Goal: Find specific page/section: Find specific page/section

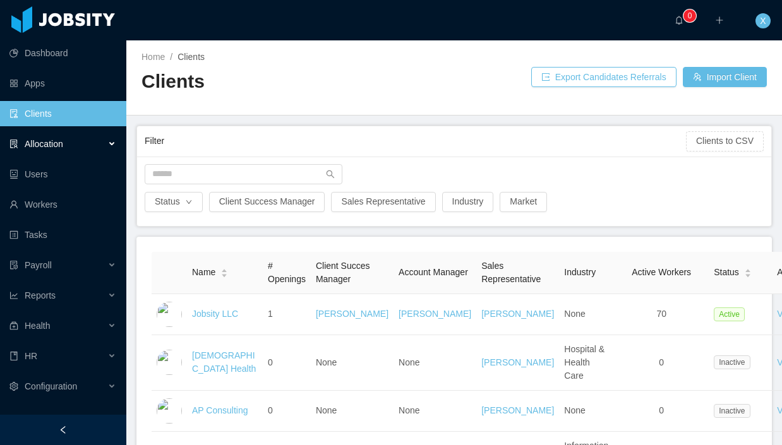
click at [65, 140] on div "Allocation" at bounding box center [63, 143] width 126 height 25
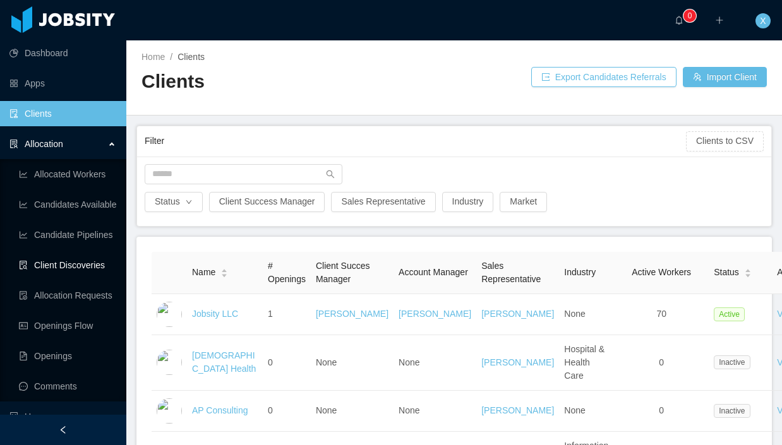
click at [70, 263] on link "Client Discoveries" at bounding box center [67, 265] width 97 height 25
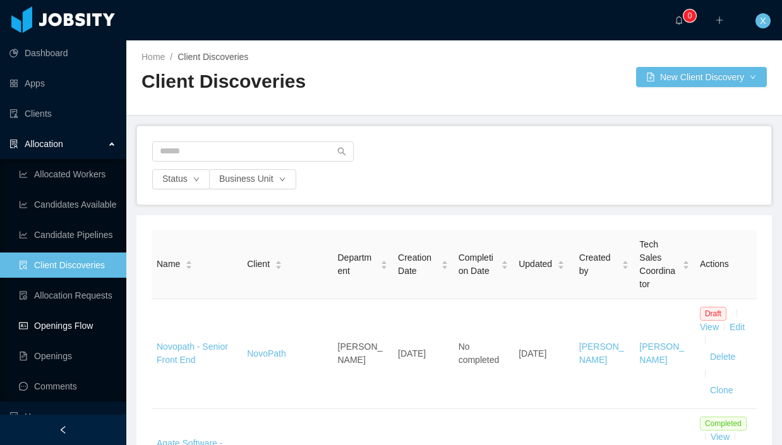
click at [65, 320] on link "Openings Flow" at bounding box center [67, 325] width 97 height 25
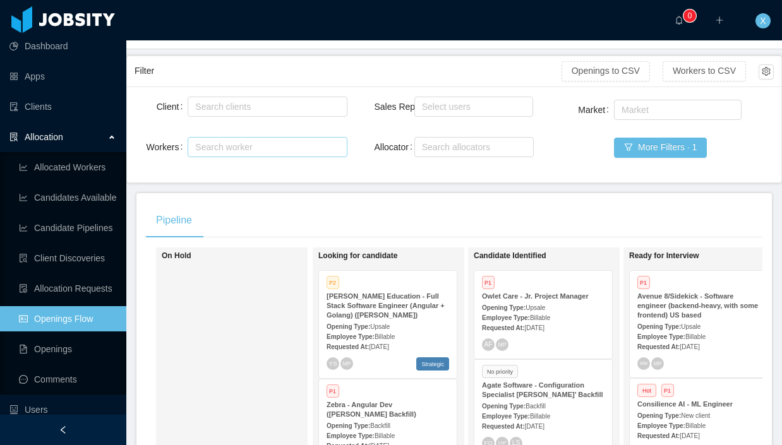
scroll to position [75, 0]
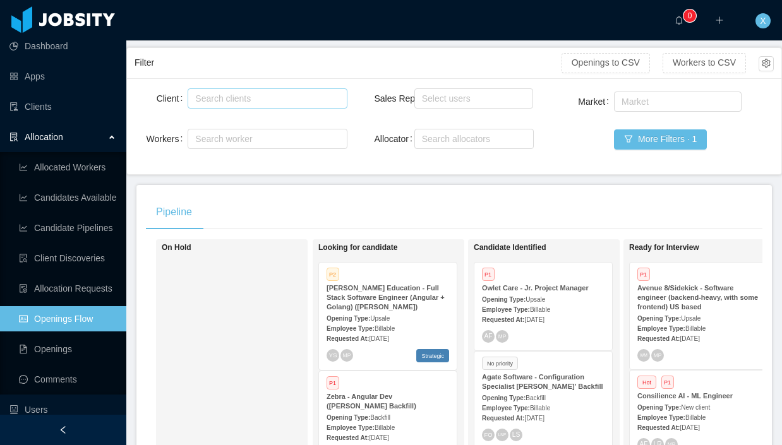
click at [279, 101] on div "Search clients" at bounding box center [264, 98] width 139 height 13
type input "**********"
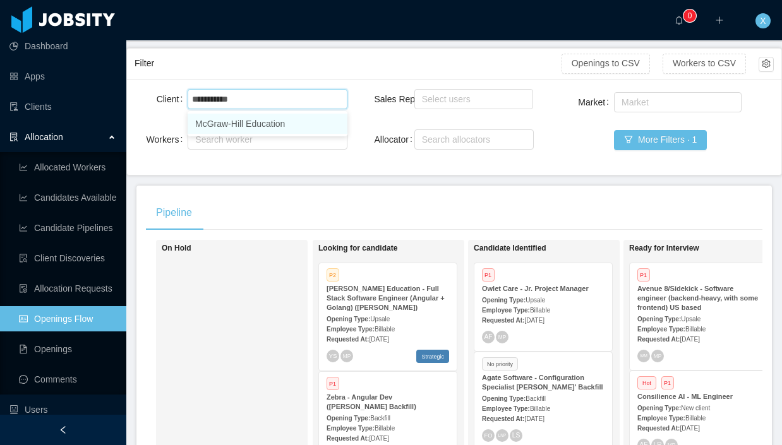
scroll to position [70, 0]
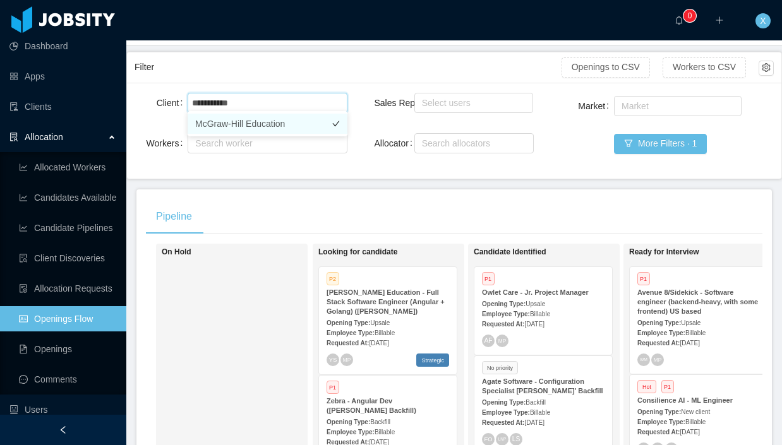
click at [273, 125] on li "McGraw-Hill Education" at bounding box center [268, 124] width 160 height 20
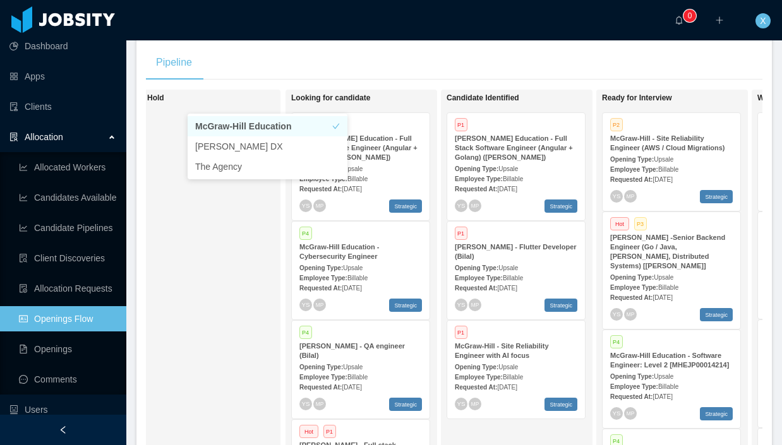
scroll to position [0, 25]
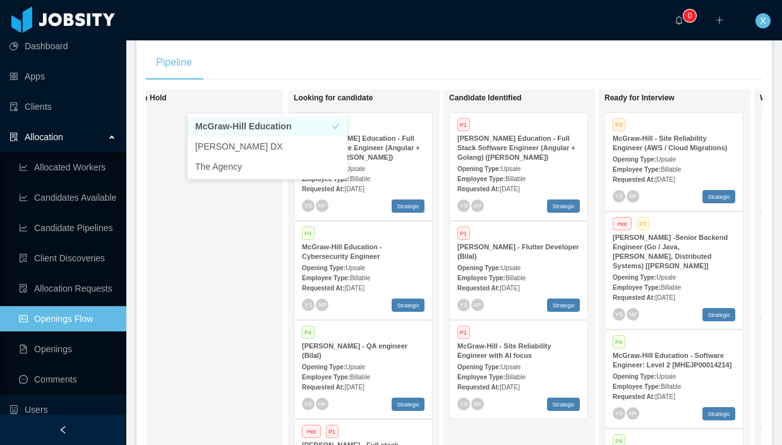
click at [512, 164] on div "Opening Type: Upsale" at bounding box center [518, 168] width 123 height 13
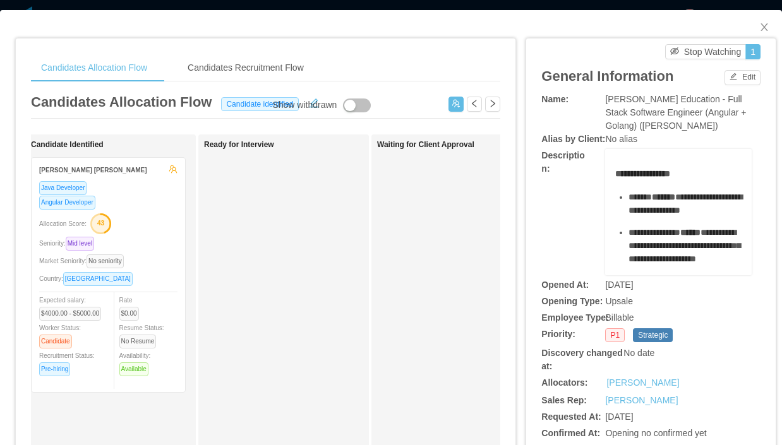
scroll to position [5, 0]
